Goal: Information Seeking & Learning: Check status

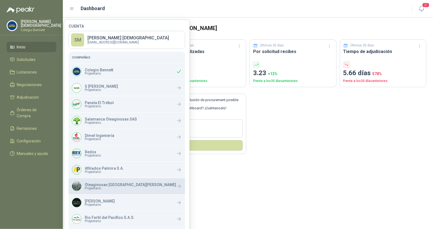
click at [104, 188] on span "Propietario" at bounding box center [130, 188] width 91 height 3
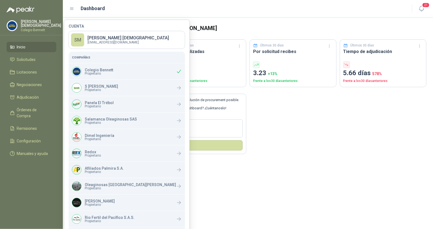
click at [42, 28] on p "Colegio Bennett" at bounding box center [41, 29] width 40 height 3
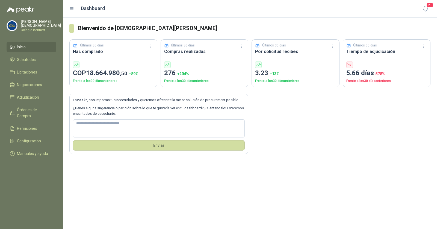
click at [42, 28] on p "Colegio Bennett" at bounding box center [41, 29] width 40 height 3
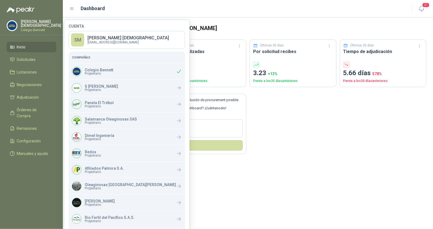
scroll to position [52, 0]
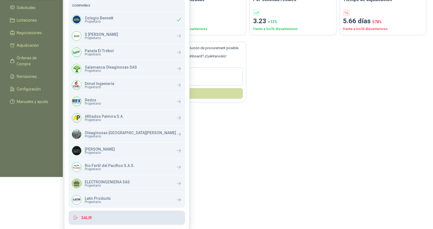
click at [96, 214] on button "Salir" at bounding box center [127, 218] width 116 height 14
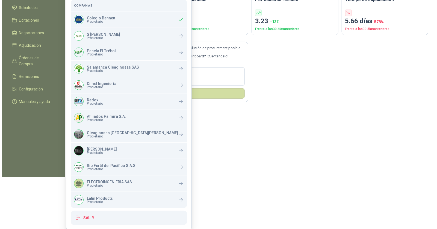
scroll to position [0, 0]
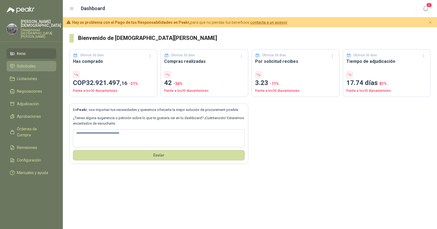
click at [29, 63] on span "Solicitudes" at bounding box center [26, 66] width 19 height 6
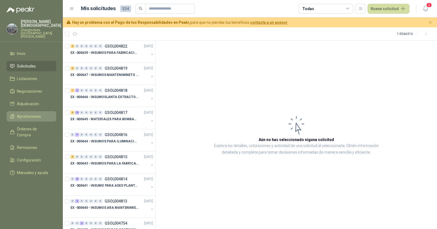
click at [32, 113] on span "Aprobaciones" at bounding box center [29, 116] width 24 height 6
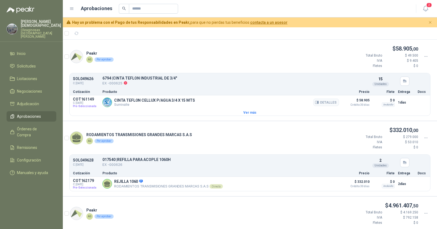
click at [84, 99] on p "COT161149" at bounding box center [86, 99] width 26 height 4
copy p "COT161149"
click at [84, 159] on p "SOL049628" at bounding box center [86, 160] width 26 height 4
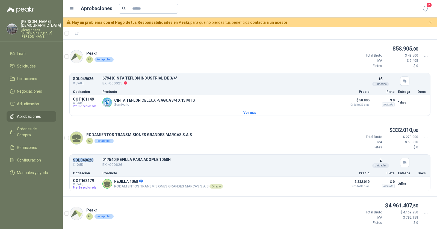
copy p "SOL049628"
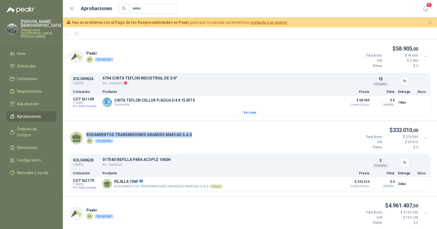
drag, startPoint x: 193, startPoint y: 134, endPoint x: 86, endPoint y: 133, distance: 106.9
click at [86, 133] on div "RODAMIENTOS TRANSMISIONES GRANDES MARCAS S.A.S AG Por aprobar $ 332.010 ,00 Tot…" at bounding box center [250, 140] width 375 height 28
copy p "RODAMIENTOS TRANSMISIONES GRANDES MARCAS S.A.S"
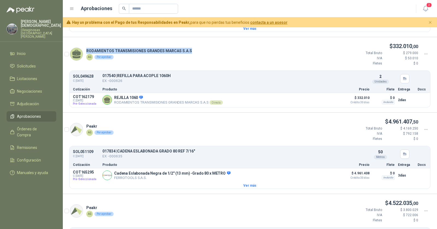
scroll to position [91, 0]
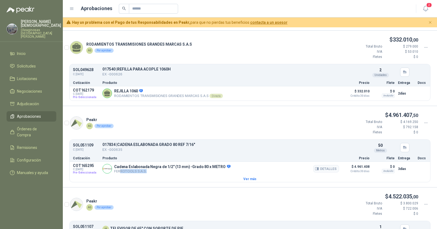
drag, startPoint x: 147, startPoint y: 170, endPoint x: 120, endPoint y: 170, distance: 27.6
click at [120, 170] on p "FERROTOOLS S.A.S." at bounding box center [172, 171] width 116 height 4
click at [83, 164] on p "COT165295" at bounding box center [86, 166] width 26 height 4
copy p "COT165295"
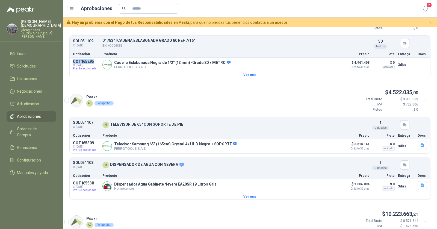
scroll to position [200, 0]
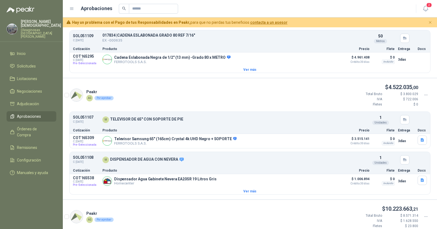
click at [81, 116] on p "SOL051107" at bounding box center [86, 117] width 26 height 4
copy p "SOL051107"
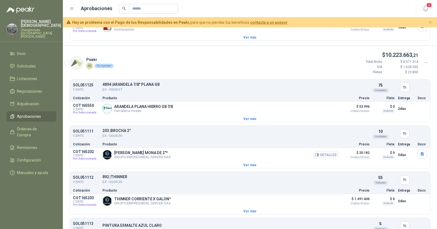
scroll to position [362, 0]
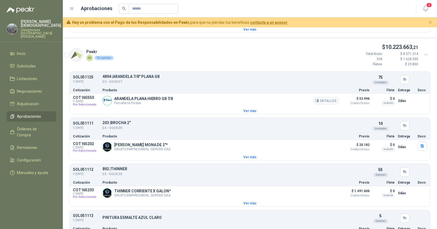
click at [84, 95] on p "COT165550" at bounding box center [86, 97] width 26 height 4
copy p "COT165550"
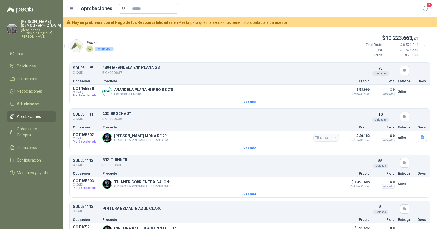
click at [89, 133] on p "COT165202" at bounding box center [86, 135] width 26 height 4
copy p "COT165202"
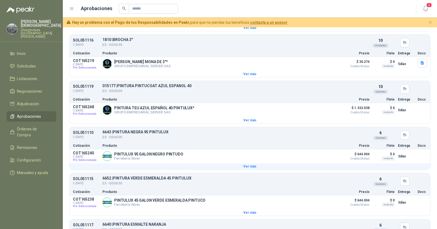
scroll to position [644, 0]
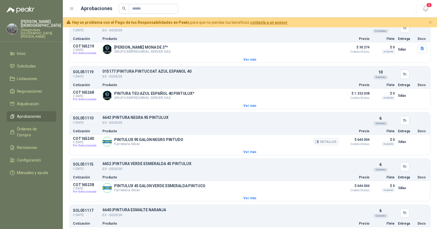
click at [83, 136] on p "COT165240" at bounding box center [86, 138] width 26 height 4
copy p "COT165240"
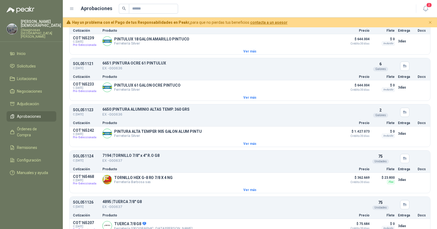
scroll to position [892, 0]
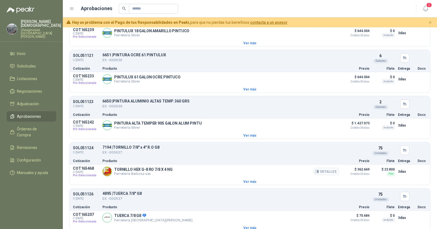
click at [83, 166] on p "COT165468" at bounding box center [86, 168] width 26 height 4
copy p "COT165468"
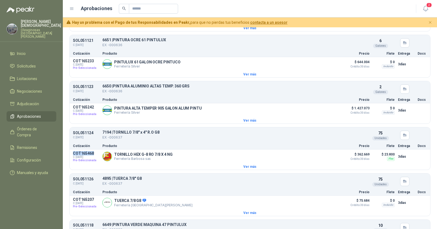
scroll to position [929, 0]
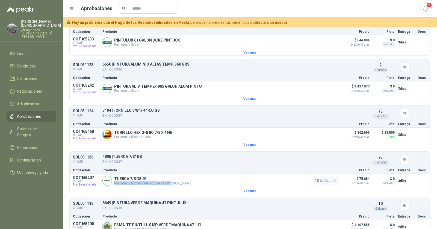
drag, startPoint x: 162, startPoint y: 174, endPoint x: 114, endPoint y: 176, distance: 48.1
click at [114, 176] on div "TUERCA 7/8 G8 Ferretería Industrial del Valle Detalles" at bounding box center [221, 181] width 237 height 11
copy p "Ferretería Industrial del Valle"
click at [87, 176] on p "COT165207" at bounding box center [86, 178] width 26 height 4
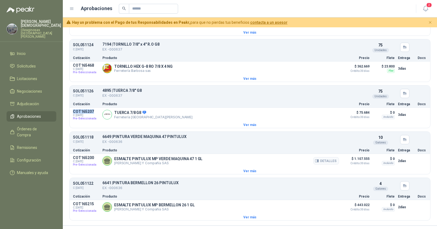
scroll to position [999, 0]
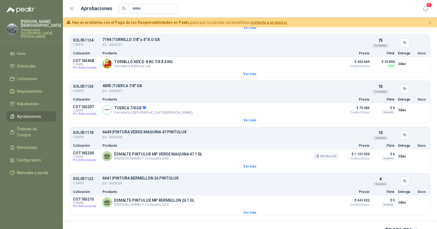
click at [84, 151] on p "COT165200" at bounding box center [86, 153] width 26 height 4
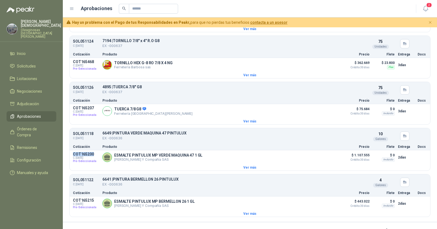
scroll to position [976, 0]
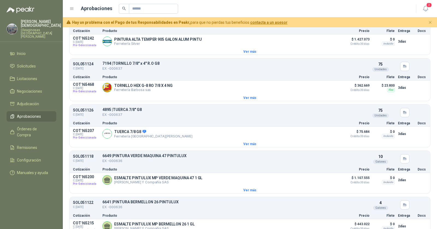
click at [87, 154] on p "SOL051118" at bounding box center [86, 156] width 26 height 4
click at [24, 63] on span "Solicitudes" at bounding box center [26, 66] width 19 height 6
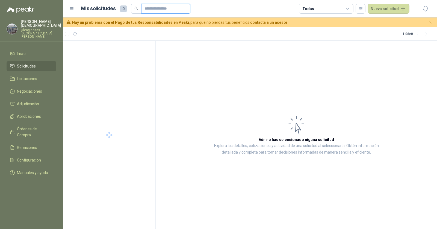
click at [153, 8] on input "text" at bounding box center [164, 8] width 38 height 9
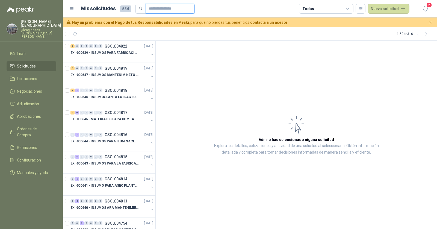
paste input "*********"
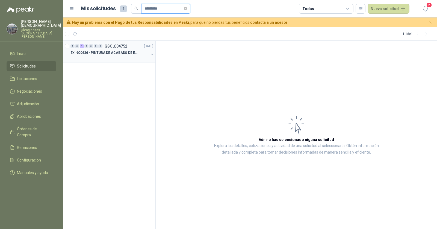
type input "*********"
click at [120, 49] on div "EX -000636 - PINTURA DE ACABADO DE EQUIPOS, ESTRUC" at bounding box center [110, 52] width 78 height 7
click at [127, 52] on p "EX -000636 - PINTURA DE ACABADO DE EQUIPOS, ESTRUC" at bounding box center [105, 52] width 68 height 5
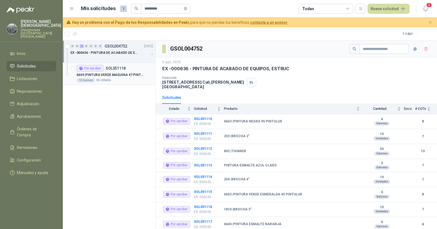
click at [118, 73] on p "6649 | PINTURA VERDE MAQUINA 47 PINTULUX" at bounding box center [111, 74] width 68 height 5
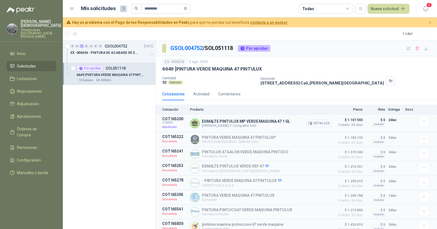
click at [313, 121] on button "Detalles" at bounding box center [320, 123] width 26 height 7
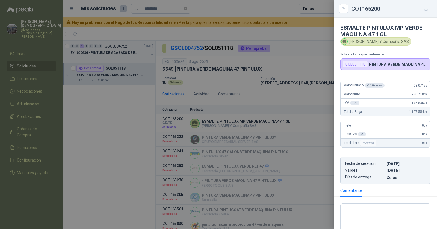
click at [307, 113] on div at bounding box center [218, 114] width 437 height 229
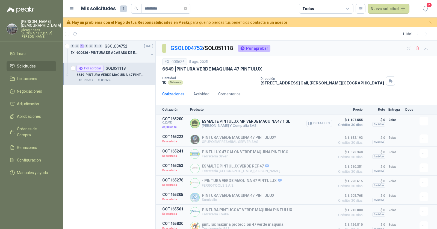
click at [308, 121] on icon "button" at bounding box center [310, 123] width 4 height 4
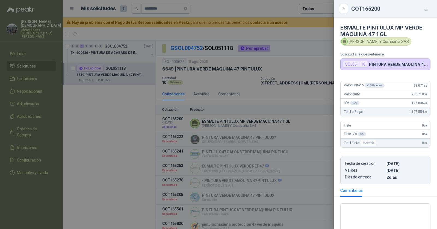
click at [24, 143] on div at bounding box center [218, 114] width 437 height 229
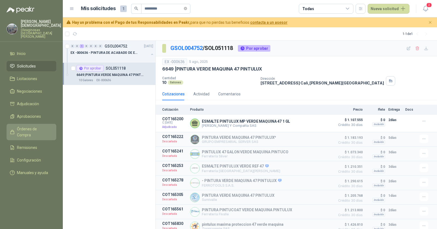
click at [28, 126] on span "Órdenes de Compra" at bounding box center [34, 132] width 34 height 12
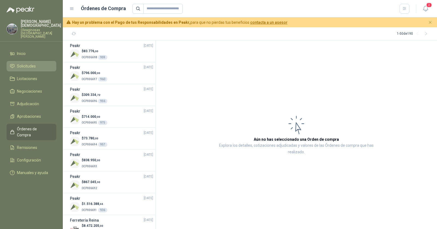
click at [31, 63] on span "Solicitudes" at bounding box center [26, 66] width 19 height 6
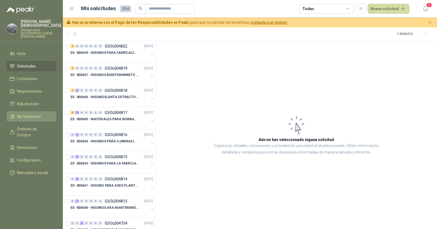
click at [31, 113] on span "Aprobaciones" at bounding box center [29, 116] width 24 height 6
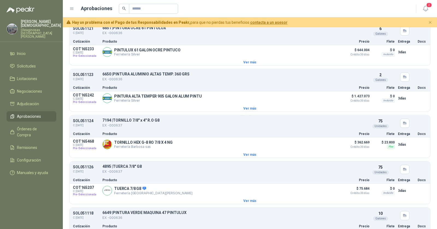
scroll to position [1015, 0]
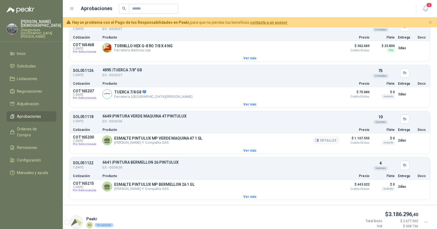
drag, startPoint x: 166, startPoint y: 135, endPoint x: 115, endPoint y: 135, distance: 51.7
click at [115, 141] on p "Fabio Jaramillo Y Compañía SAS" at bounding box center [158, 143] width 88 height 4
copy p "Fabio Jaramillo Y Compañía SAS"
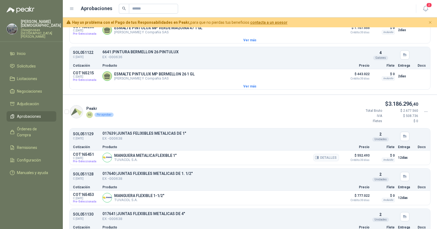
scroll to position [1137, 0]
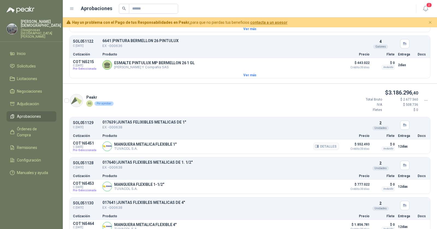
click at [85, 141] on p "COT165451" at bounding box center [86, 143] width 26 height 4
copy p "COT165451"
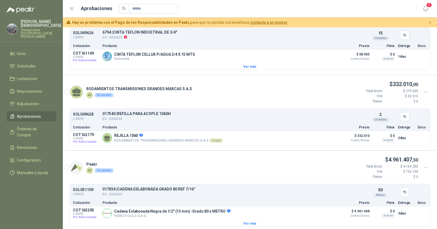
scroll to position [0, 0]
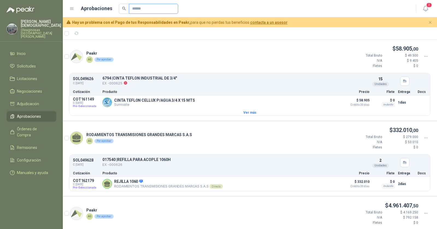
click at [152, 10] on input "text" at bounding box center [151, 8] width 38 height 9
paste input "*********"
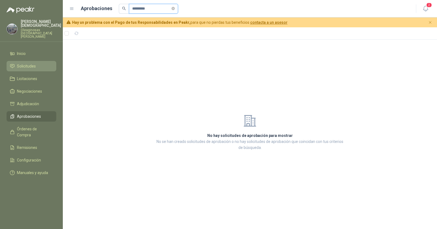
type input "*********"
click at [35, 63] on span "Solicitudes" at bounding box center [26, 66] width 19 height 6
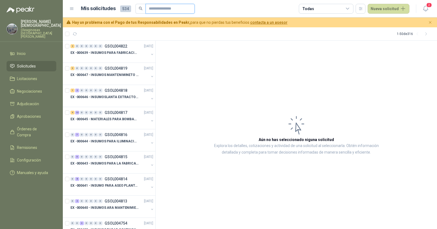
click at [154, 9] on input "text" at bounding box center [168, 8] width 38 height 9
paste input "*********"
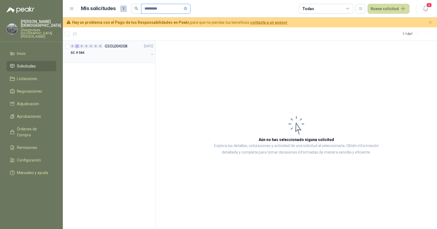
type input "*********"
click at [132, 49] on div "SC # 584" at bounding box center [110, 52] width 78 height 7
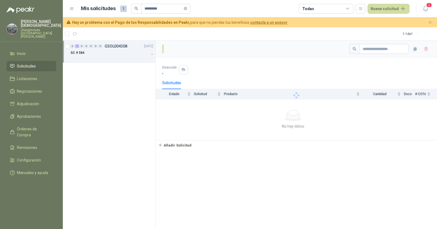
click at [132, 52] on div "SC # 584" at bounding box center [110, 52] width 78 height 7
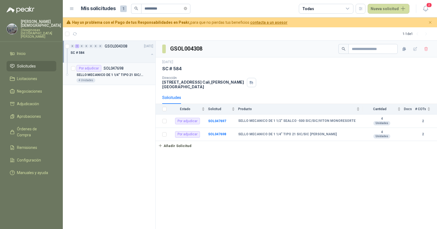
click at [123, 75] on p "SELLO MECANICO DE 1 1/4" TIPO 21 SIC/SIC VITON" at bounding box center [111, 74] width 68 height 5
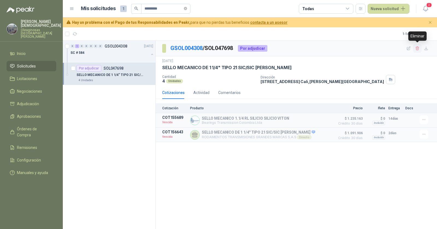
click at [419, 50] on icon "button" at bounding box center [418, 48] width 5 height 5
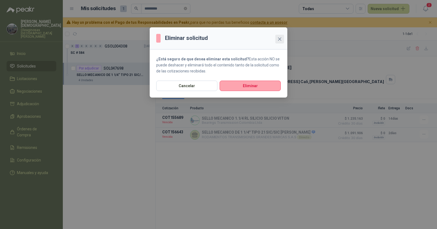
click at [277, 39] on span "Close" at bounding box center [280, 39] width 9 height 4
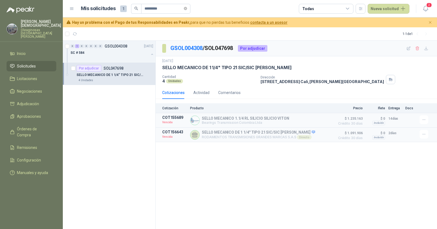
click at [192, 94] on div "Cotizaciones Actividad Comentarios" at bounding box center [201, 92] width 78 height 13
click at [197, 92] on div "Actividad" at bounding box center [202, 93] width 16 height 6
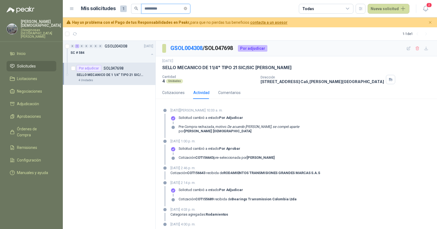
click at [172, 9] on input "*********" at bounding box center [164, 8] width 38 height 9
paste input "text"
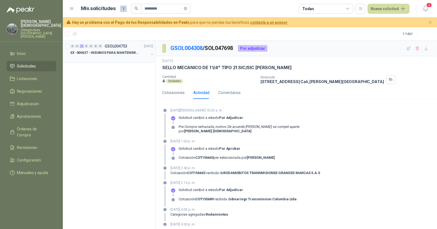
click at [131, 49] on div "0 0 1 0 0 0 0 GSOL004753 05/08/25" at bounding box center [113, 46] width 84 height 7
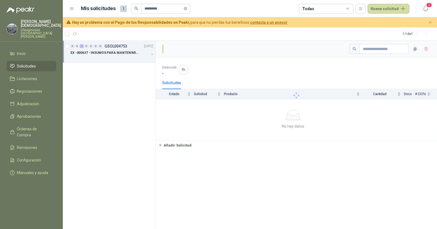
click at [131, 51] on p "EX -000637 - INSUMOS PARA MANTENIMINENTO MECANICO" at bounding box center [105, 52] width 68 height 5
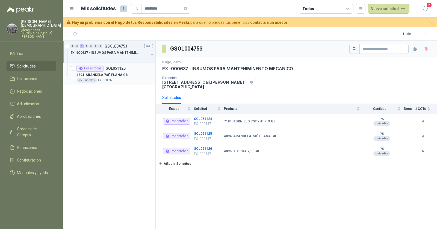
click at [115, 72] on p "4894 | ARANDELA 7/8" PLANA G8" at bounding box center [102, 74] width 51 height 5
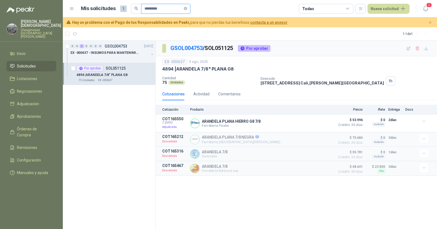
click at [152, 7] on input "*********" at bounding box center [164, 8] width 38 height 9
paste input "text"
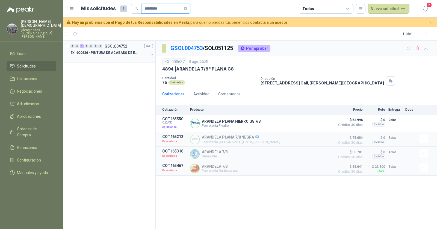
type input "*********"
click at [119, 49] on div "0 0 1 0 0 0 0 GSOL004752 05/08/25" at bounding box center [113, 46] width 84 height 7
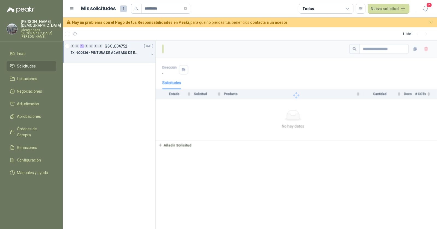
click at [126, 53] on p "EX -000636 - PINTURA DE ACABADO DE EQUIPOS, ESTRUC" at bounding box center [105, 52] width 68 height 5
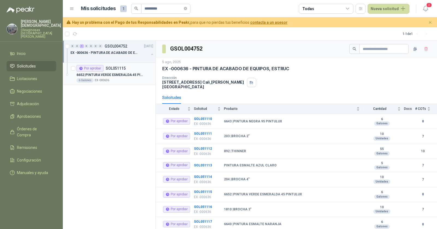
click at [119, 68] on p "SOL051115" at bounding box center [116, 68] width 20 height 4
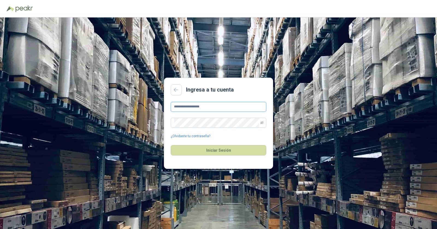
click at [212, 108] on input "**********" at bounding box center [219, 107] width 96 height 10
type input "**********"
click at [215, 152] on button "Iniciar Sesión" at bounding box center [219, 150] width 96 height 10
